Goal: Book appointment/travel/reservation

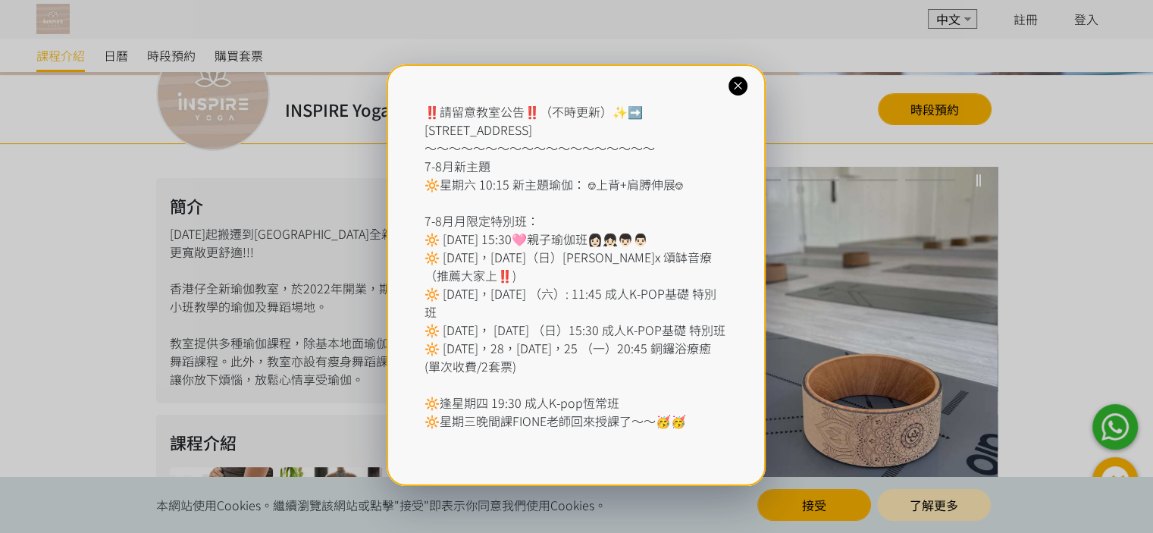
scroll to position [303, 0]
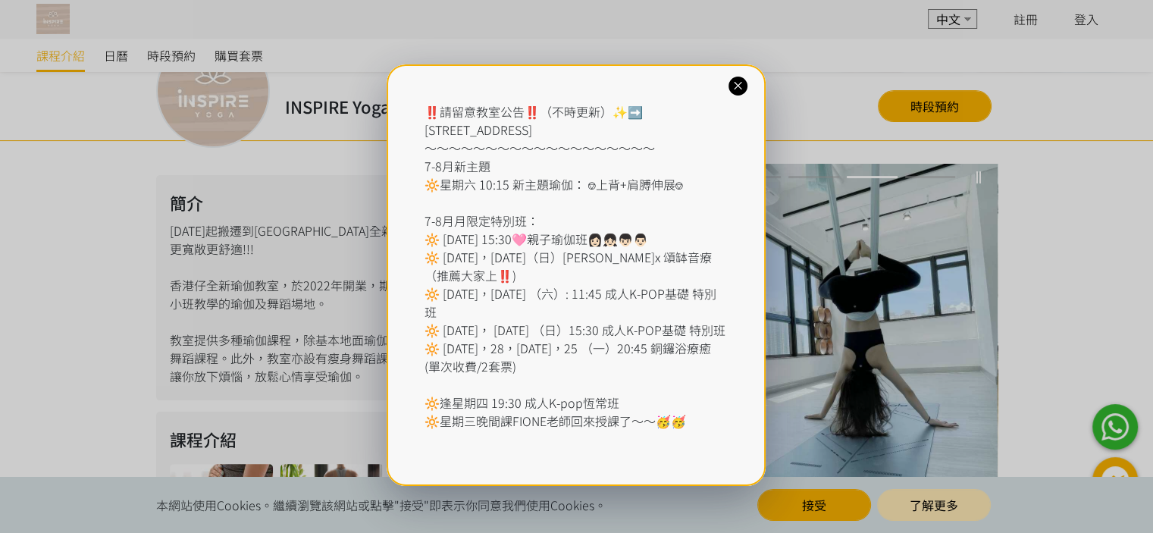
click at [736, 84] on icon at bounding box center [738, 86] width 14 height 14
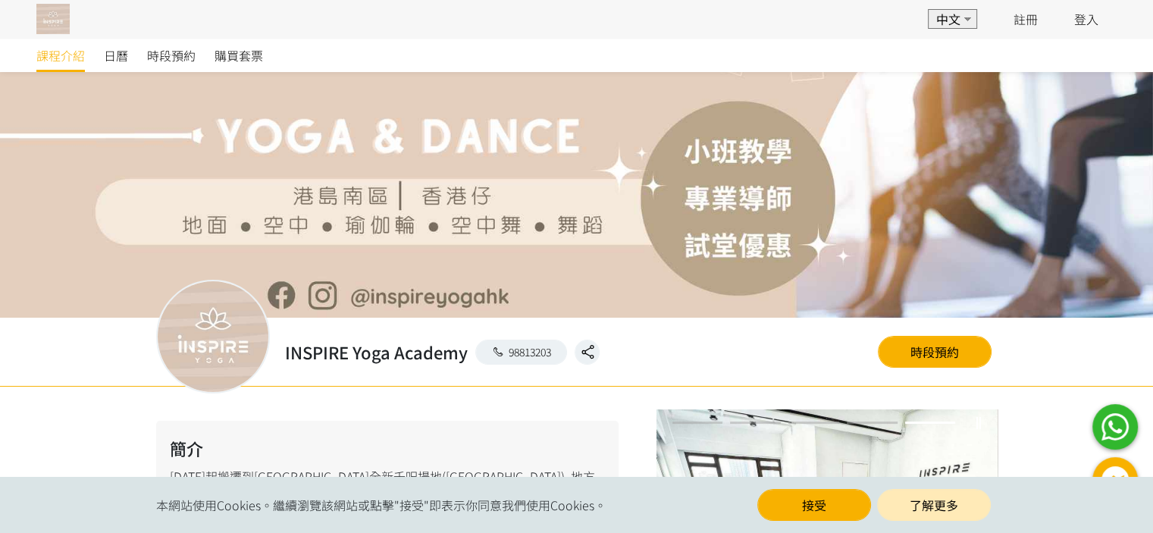
scroll to position [0, 0]
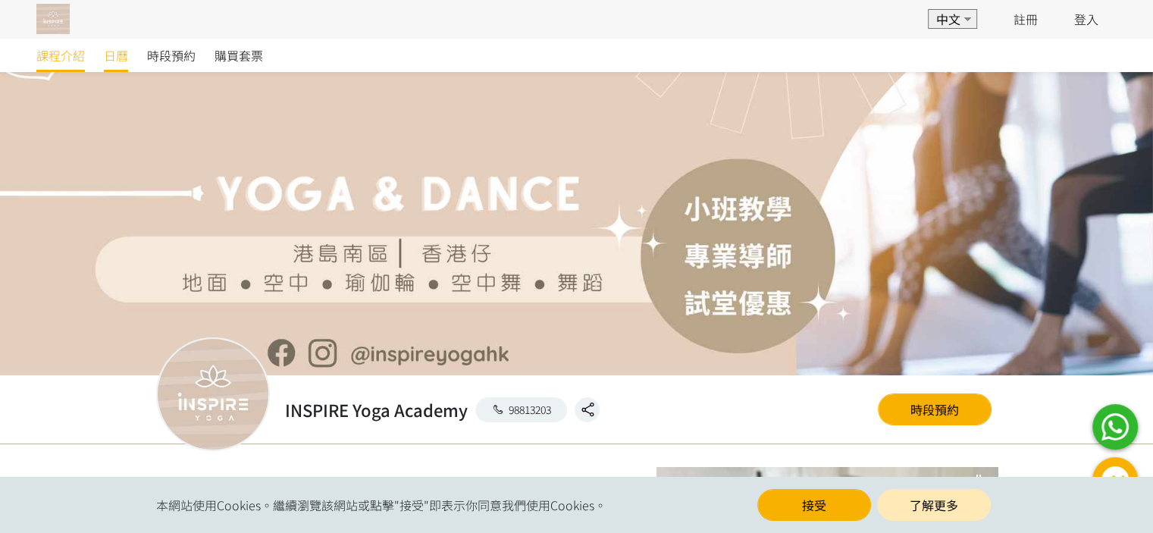
click at [111, 57] on span "日曆" at bounding box center [116, 55] width 24 height 18
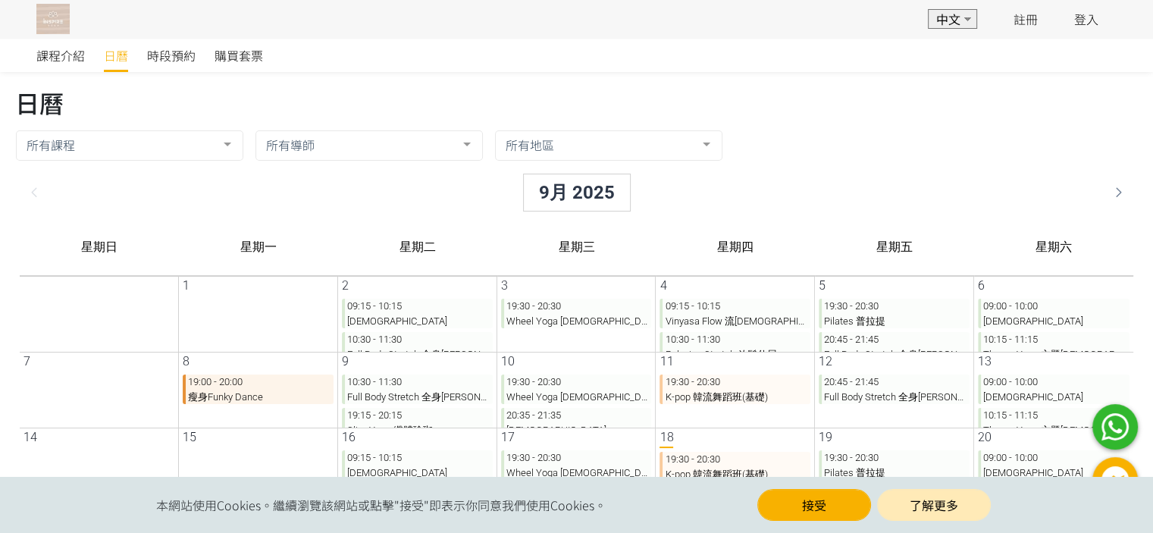
click at [699, 146] on div at bounding box center [694, 145] width 30 height 29
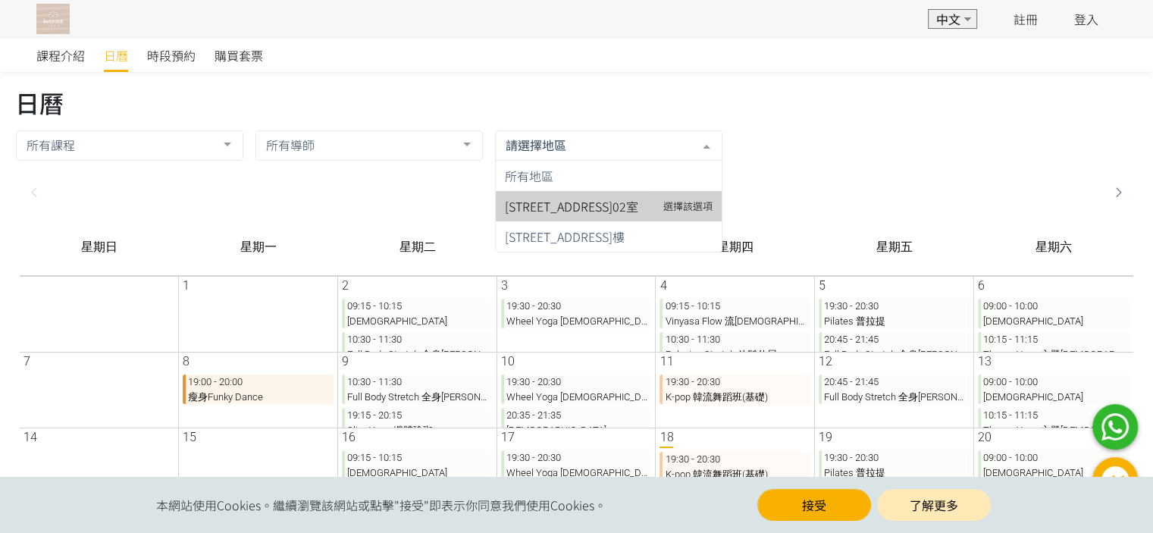
click at [542, 202] on span "湖北街12號裕景中心20樓02室" at bounding box center [559, 206] width 133 height 18
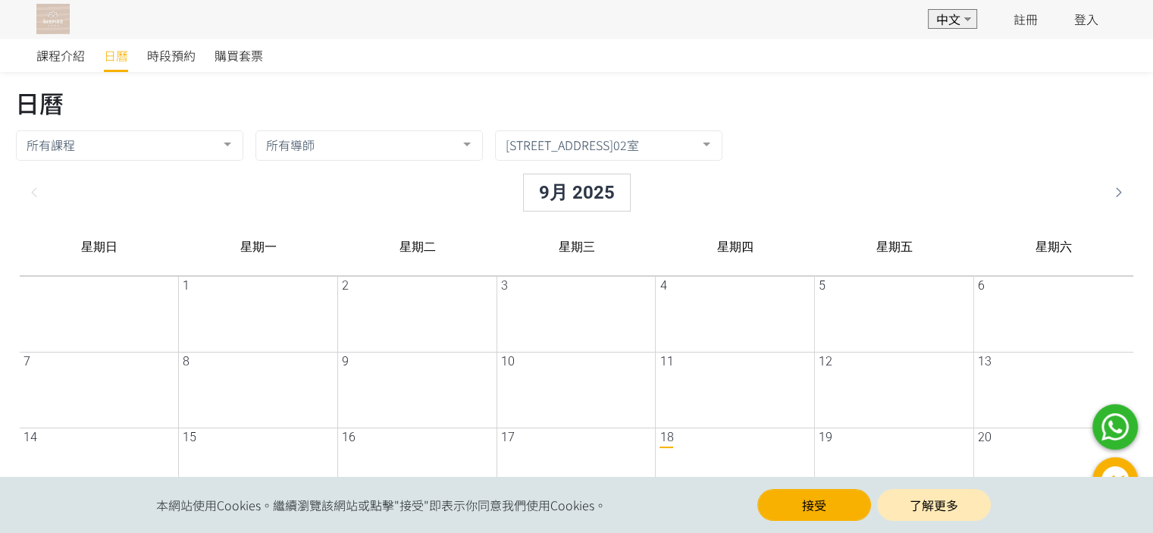
click at [691, 144] on div at bounding box center [694, 145] width 30 height 29
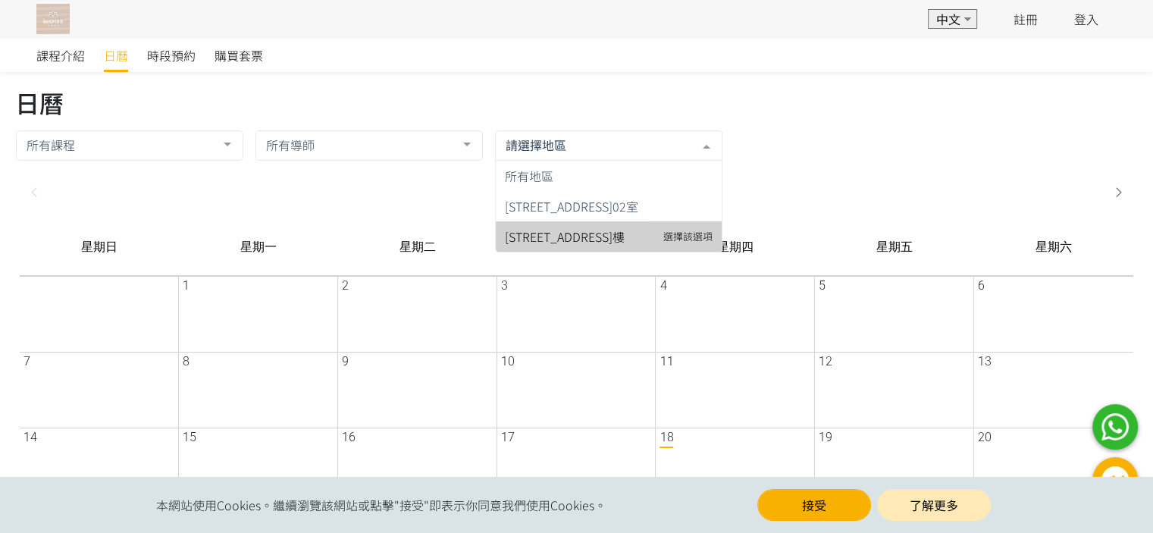
click at [560, 235] on span "[STREET_ADDRESS]" at bounding box center [553, 236] width 120 height 18
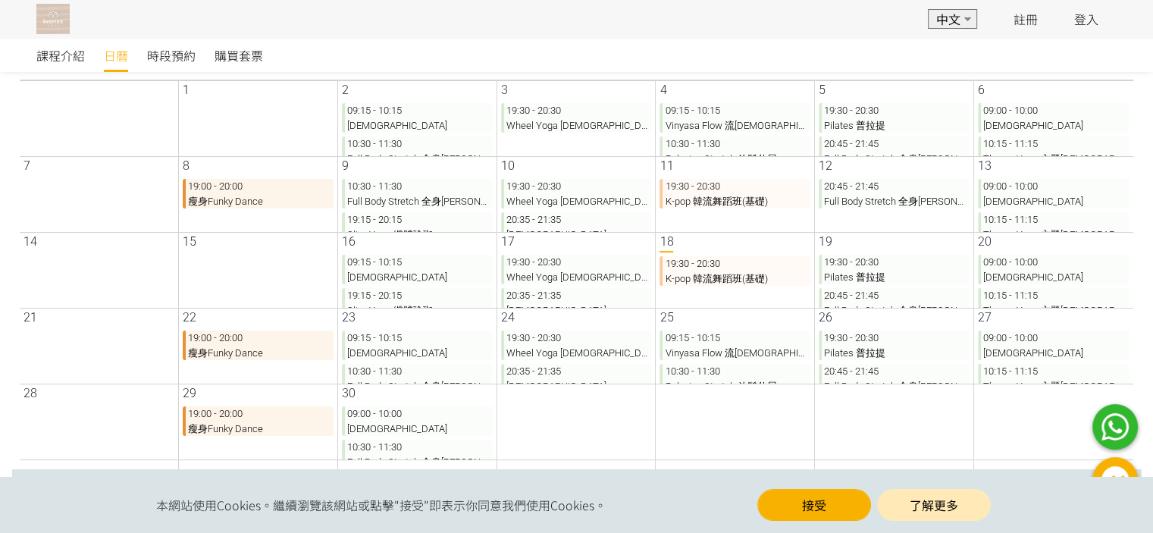
scroll to position [271, 0]
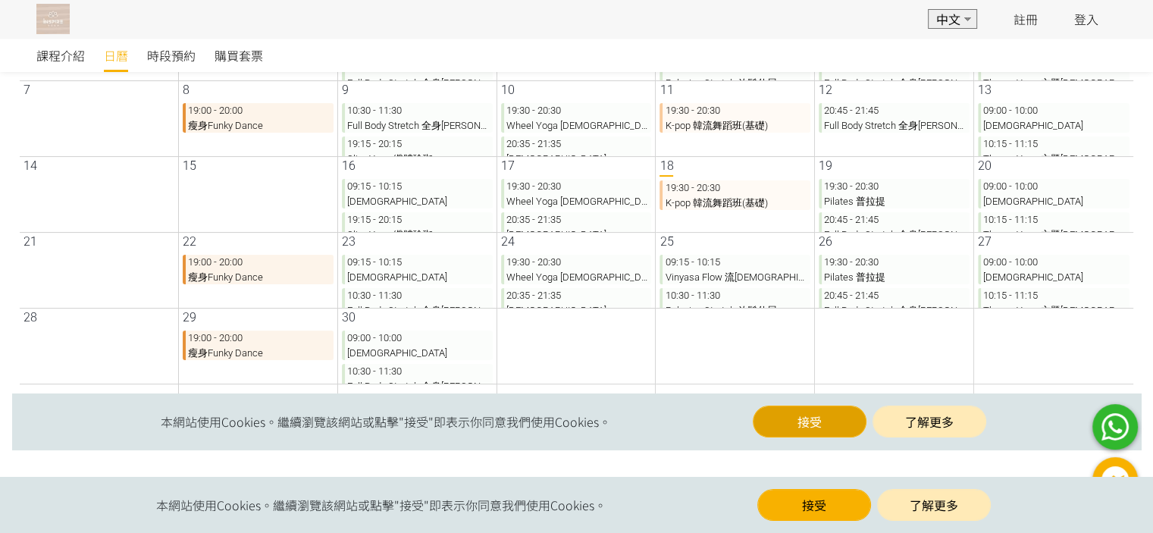
click at [768, 419] on button "接受" at bounding box center [797, 421] width 114 height 32
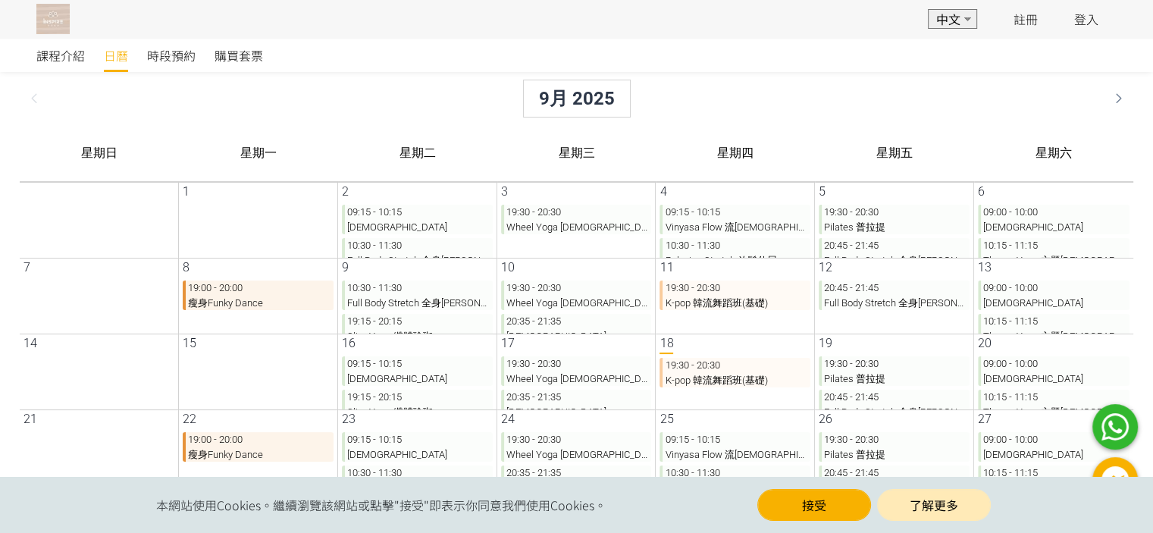
scroll to position [196, 0]
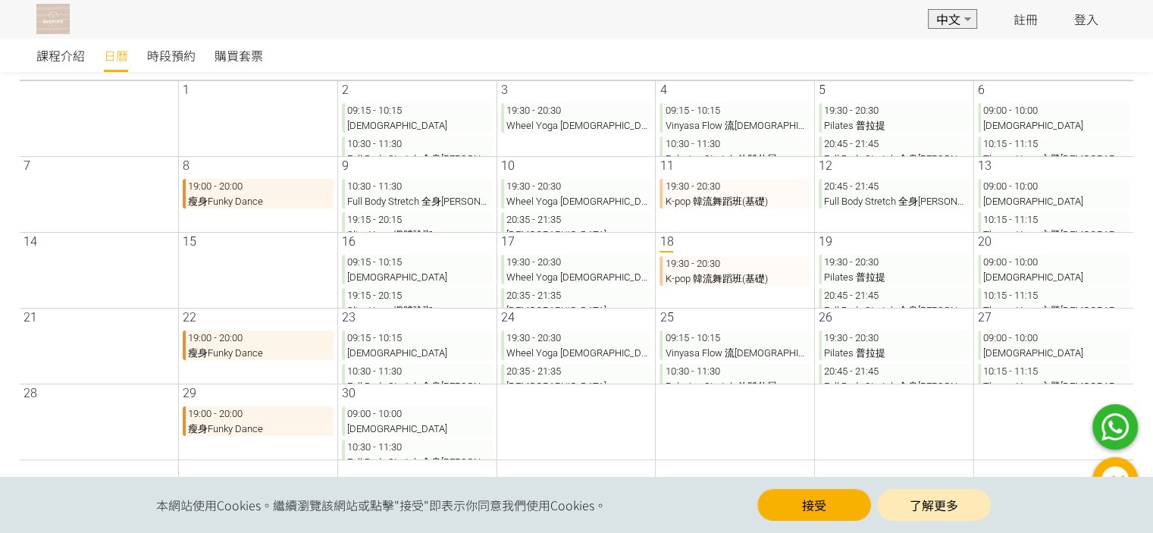
click at [652, 252] on div "18" at bounding box center [654, 243] width 14 height 20
click at [706, 284] on p "19:30 - 20:30 K-pop 韓流舞蹈班(基礎)" at bounding box center [722, 271] width 151 height 30
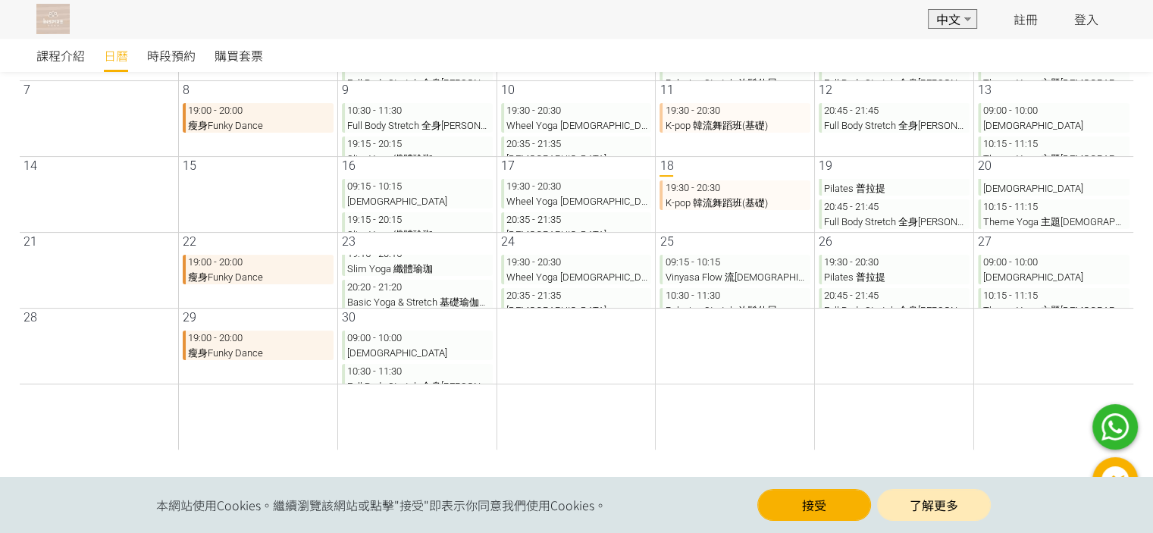
scroll to position [80, 0]
drag, startPoint x: 642, startPoint y: 280, endPoint x: 637, endPoint y: 297, distance: 18.2
click at [640, 301] on div "19:30 - 20:30 Wheel Yoga 輪瑜伽 20:35 - 21:35 Hatha 哈達瑜伽" at bounding box center [566, 281] width 154 height 53
click at [600, 302] on p "20:35 - 21:35 Hatha 哈達瑜伽" at bounding box center [564, 303] width 151 height 30
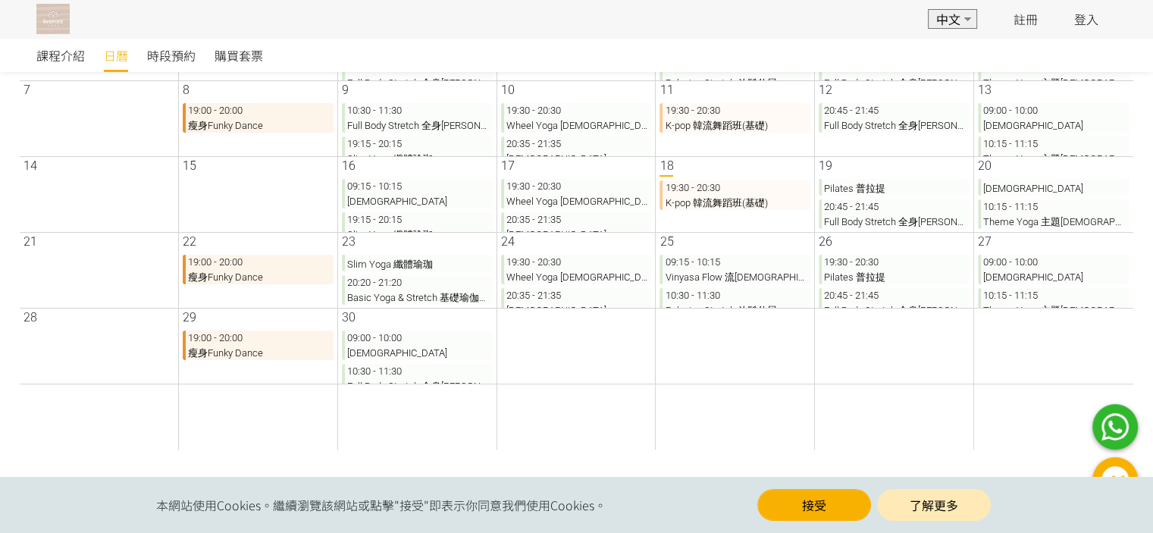
click at [605, 298] on div "19:30 - 20:30 Wheel Yoga 輪瑜伽 20:35 - 21:35 Hatha 哈達瑜伽" at bounding box center [566, 281] width 154 height 53
drag, startPoint x: 801, startPoint y: 287, endPoint x: 798, endPoint y: 313, distance: 25.9
click at [798, 308] on div "25 09:15 - 10:15 Vinyasa Flow 流瑜伽 10:30 - 11:30 Relaxing Stretch 放鬆伸展 19:30 - 2…" at bounding box center [722, 270] width 159 height 76
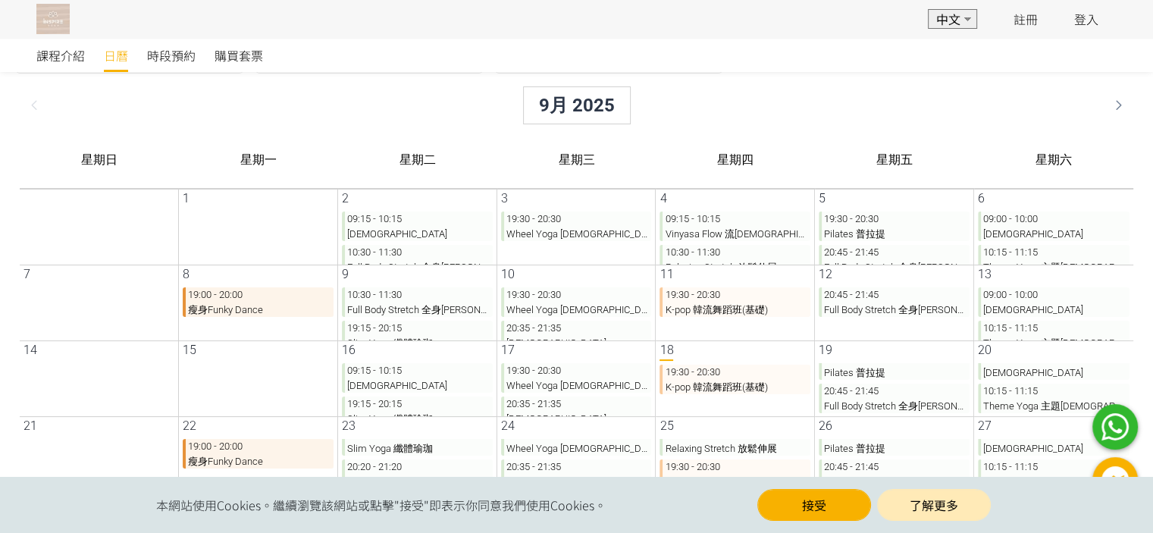
scroll to position [0, 0]
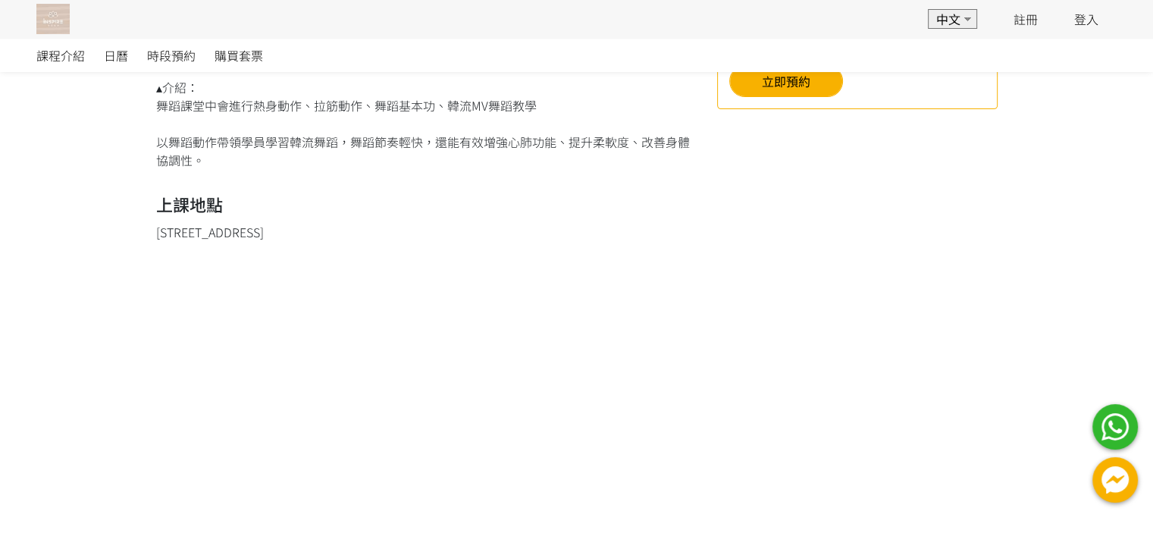
scroll to position [690, 0]
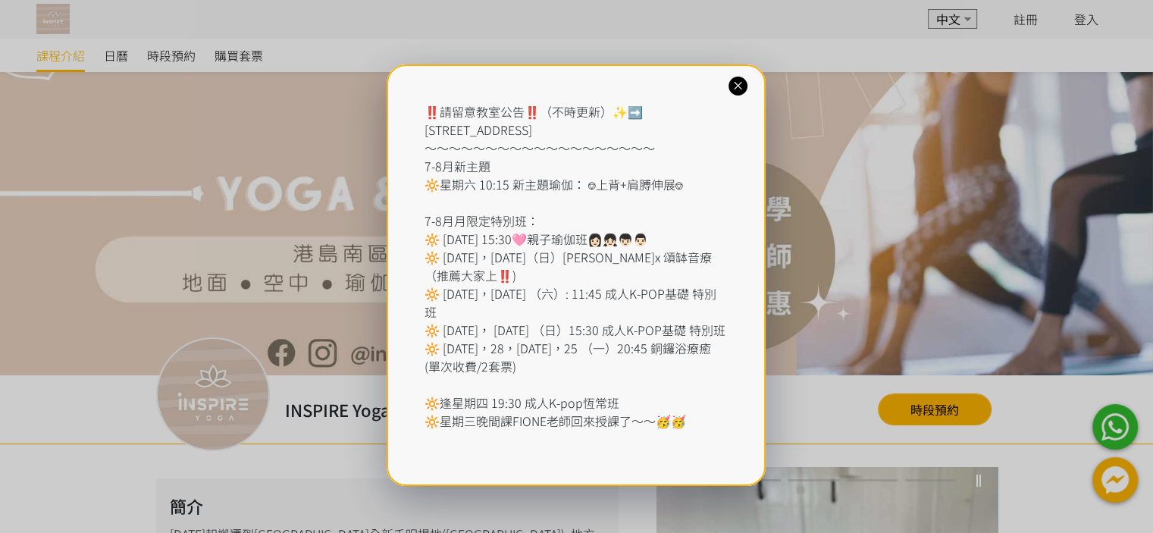
click at [725, 87] on div "‼️請留意教室公告‼️（不時更新）✨➡️ [STREET_ADDRESS] ～～～～～～～～～～～～～～～～～～～ 7-8月新主題 🔆星期六 10:15 新主…" at bounding box center [575, 274] width 379 height 421
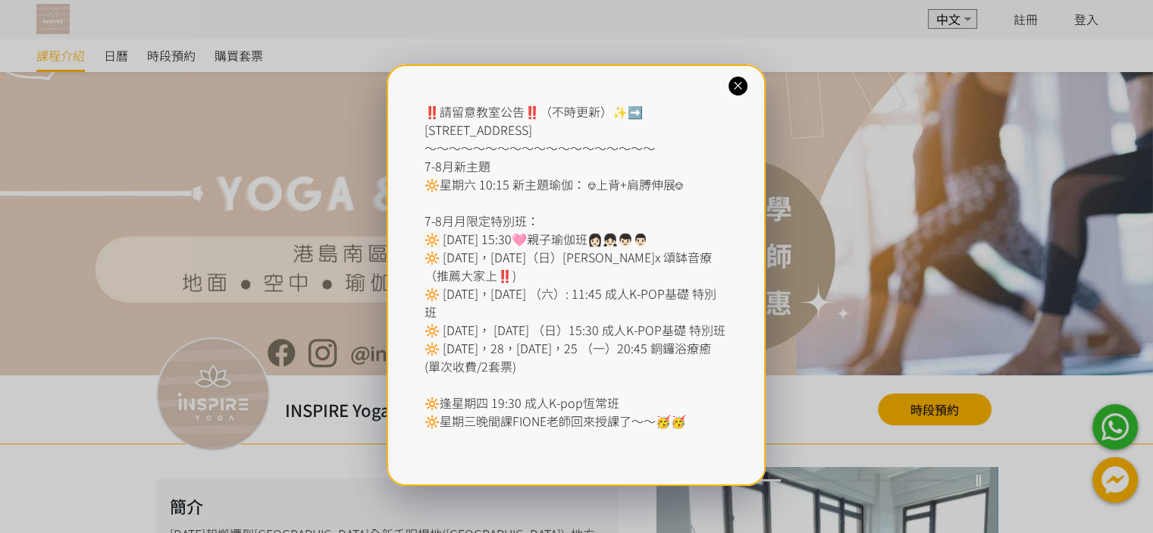
click at [740, 80] on icon at bounding box center [738, 86] width 14 height 14
